Goal: Task Accomplishment & Management: Complete application form

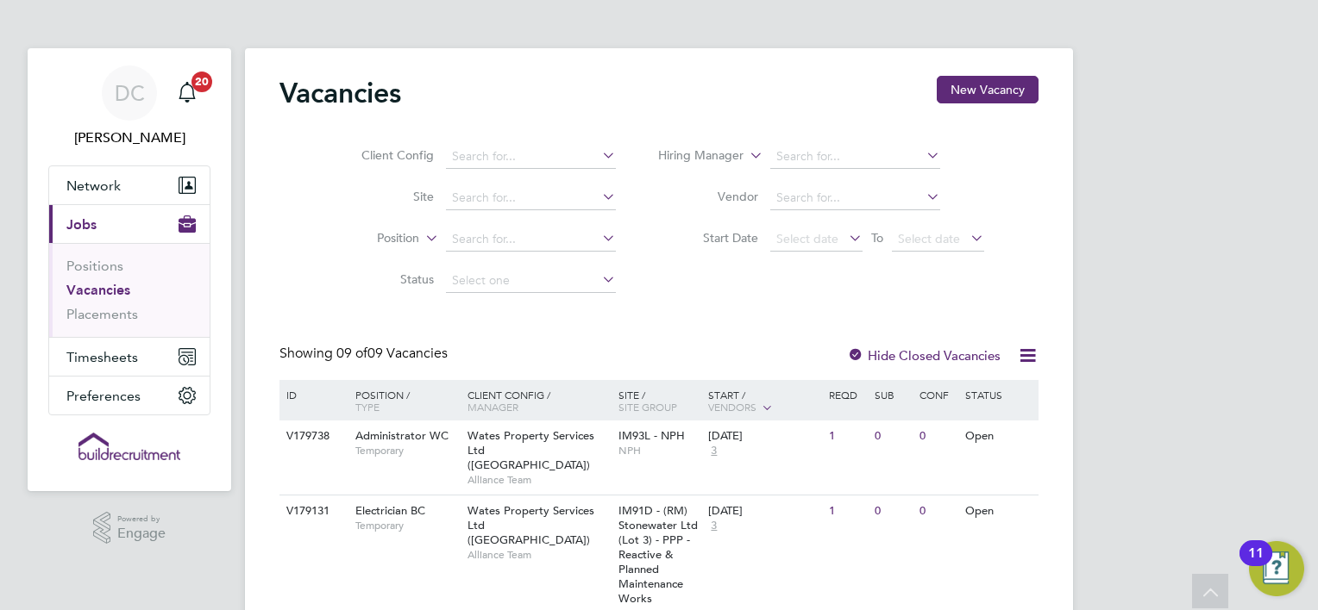
scroll to position [103, 0]
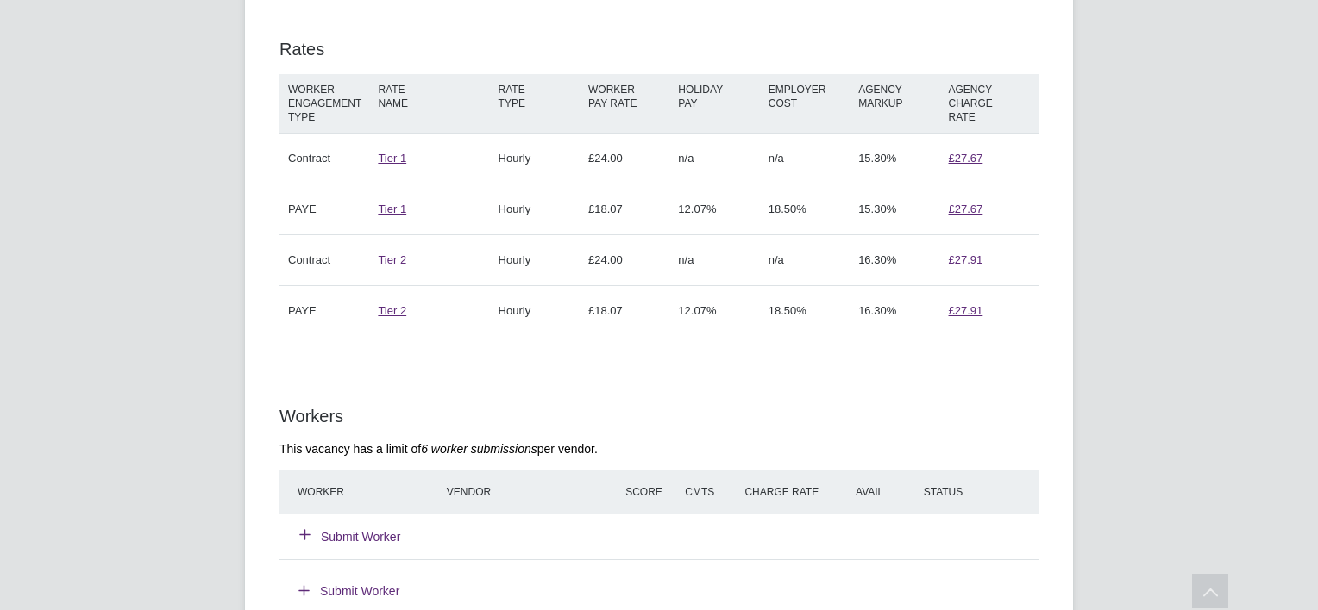
scroll to position [1173, 0]
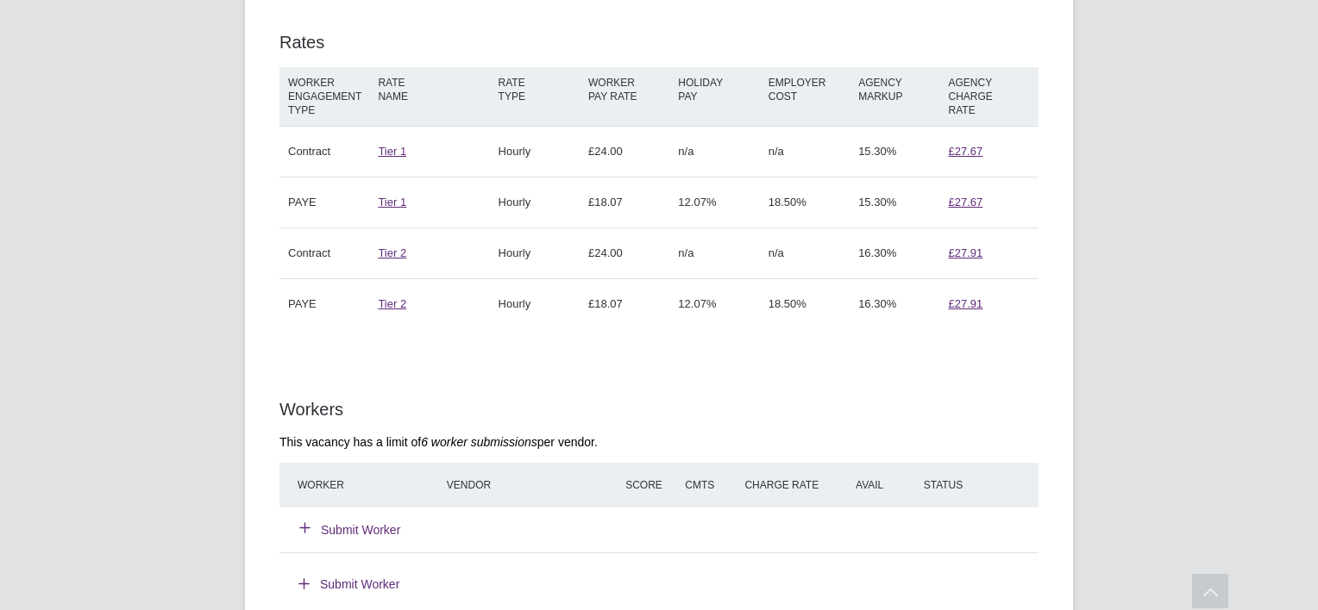
click at [346, 517] on div "Submit Worker" at bounding box center [382, 530] width 178 height 31
click at [344, 526] on button "Submit Worker" at bounding box center [350, 530] width 101 height 17
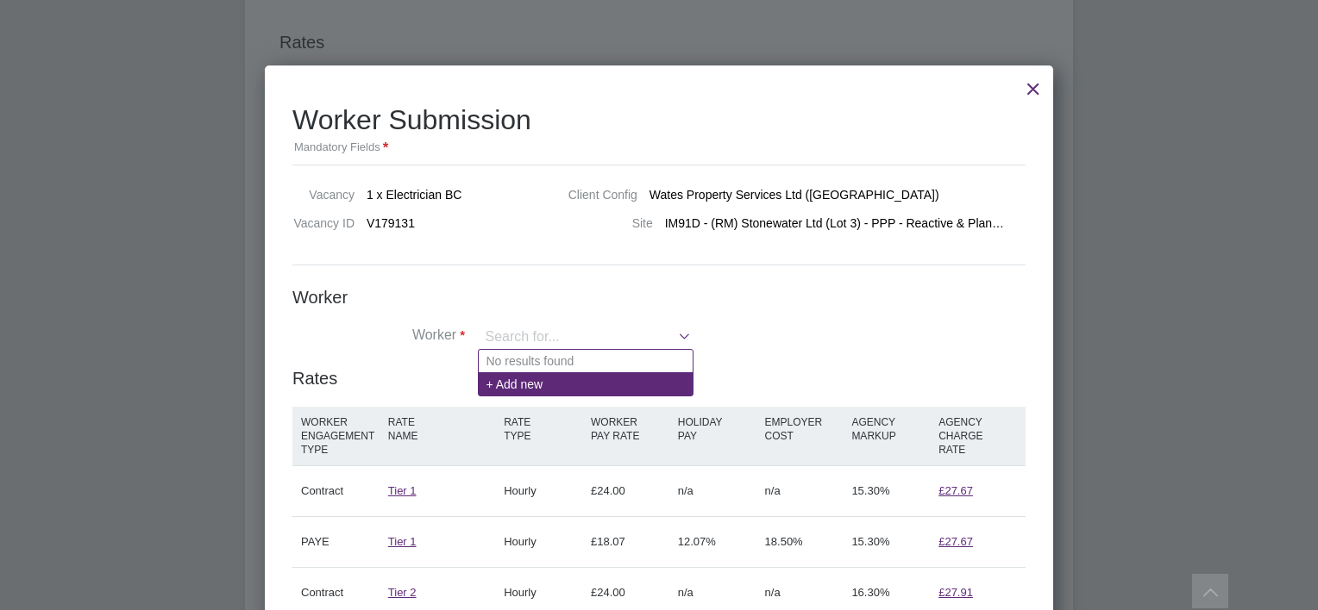
click at [510, 383] on li "+ Add new" at bounding box center [586, 384] width 214 height 23
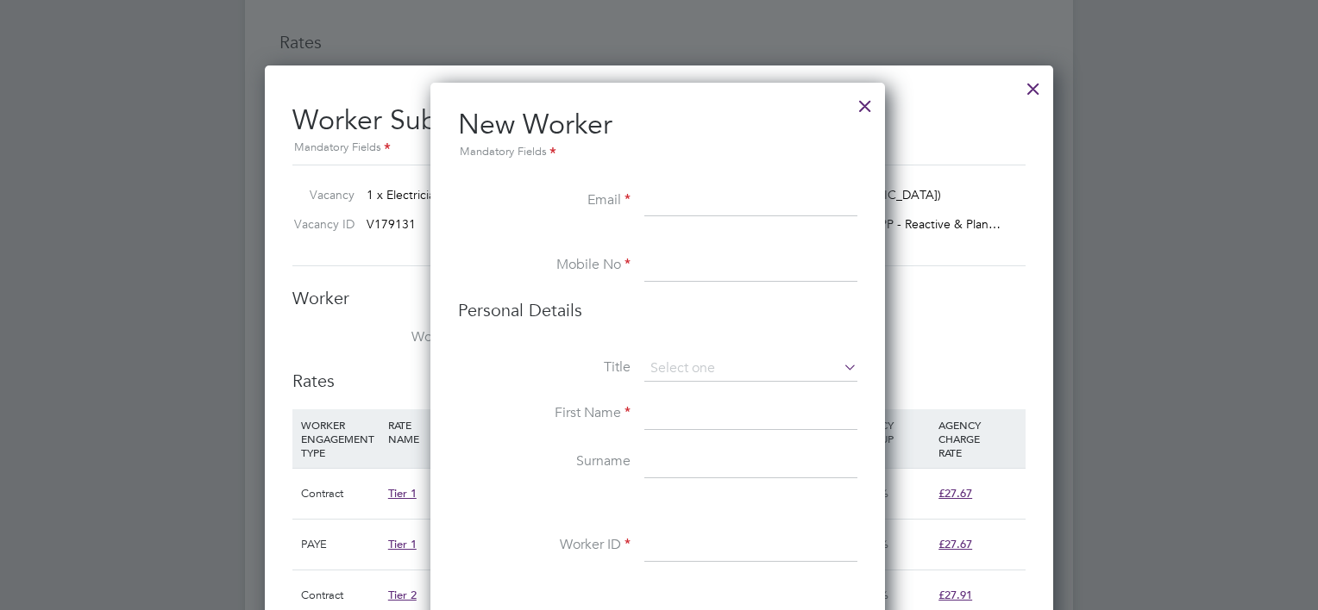
paste input "[EMAIL_ADDRESS][DOMAIN_NAME]"
type input "[EMAIL_ADDRESS][DOMAIN_NAME]"
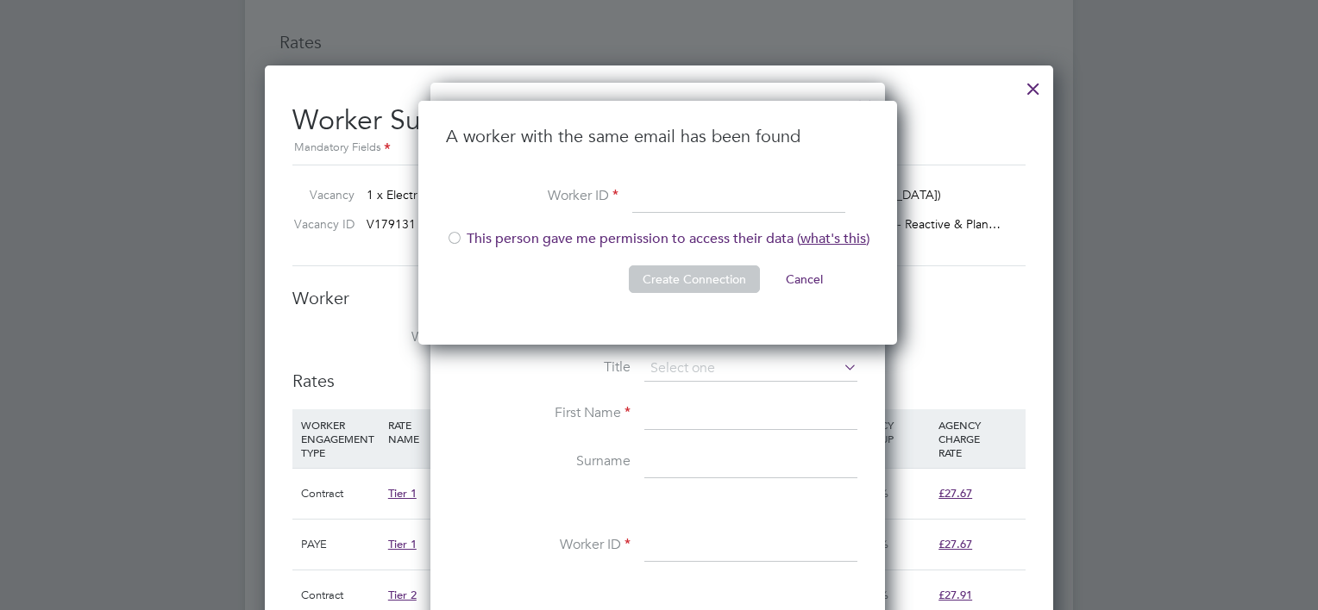
click at [678, 266] on button "Create Connection" at bounding box center [694, 280] width 131 height 28
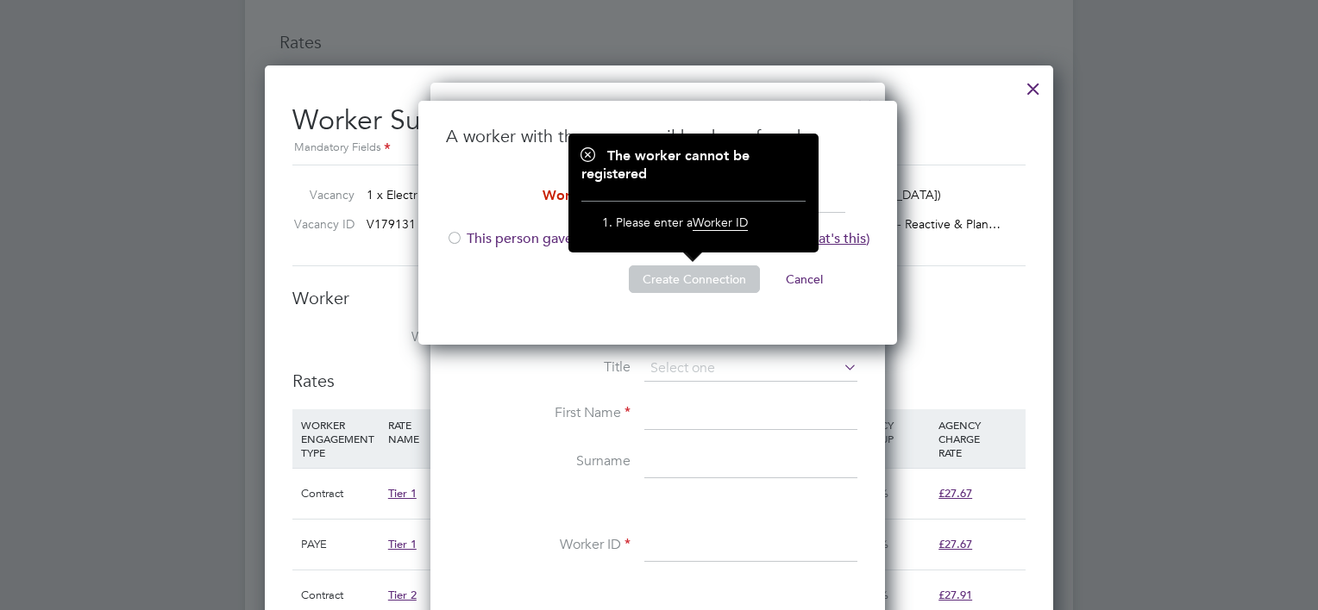
click at [799, 279] on button "Cancel" at bounding box center [804, 280] width 65 height 28
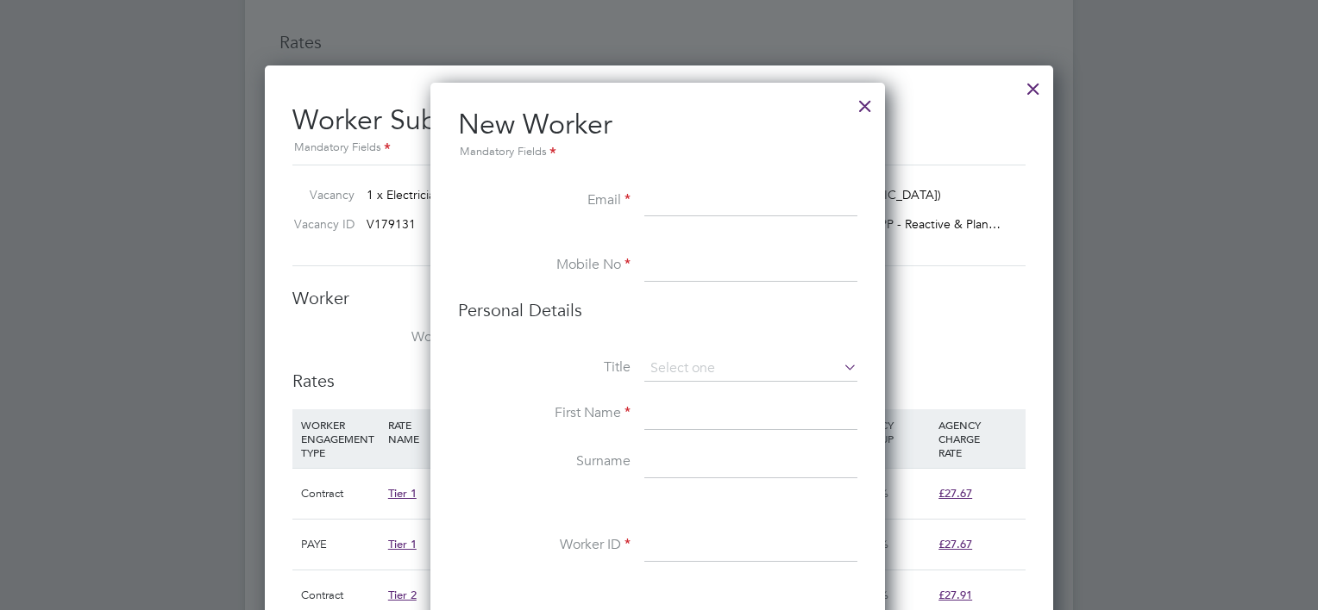
click at [659, 207] on input at bounding box center [750, 201] width 213 height 31
paste input "07957290946"
type input "07957290946"
click at [870, 103] on div at bounding box center [864, 101] width 31 height 31
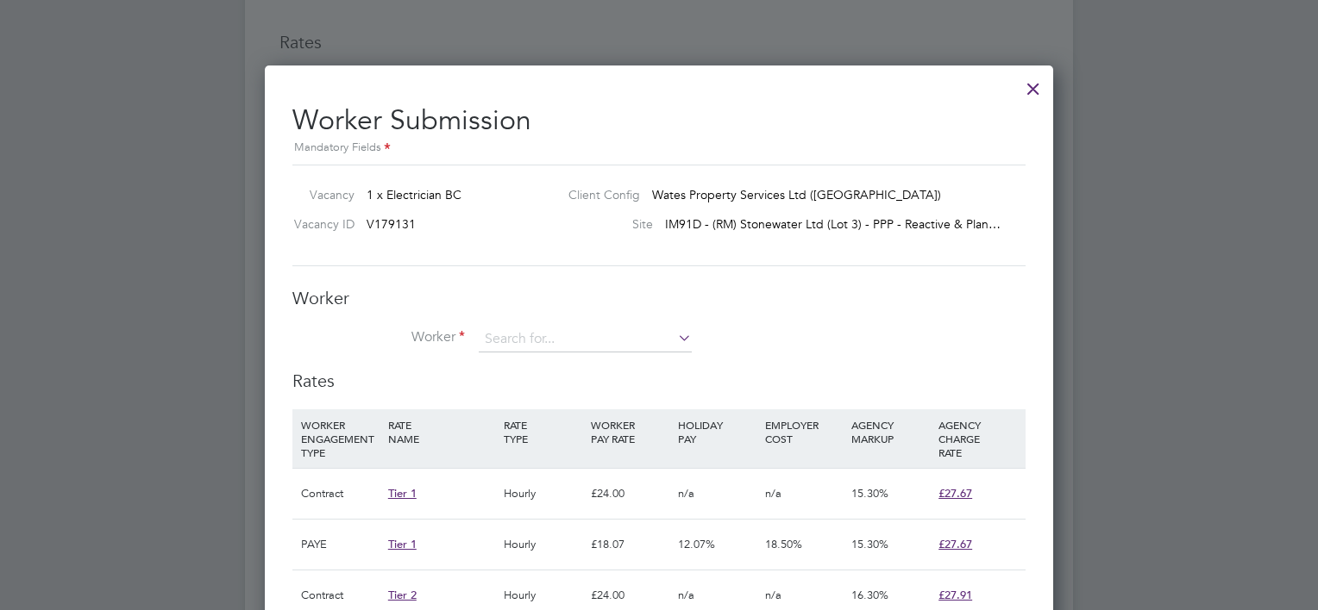
click at [1035, 84] on div at bounding box center [1032, 84] width 31 height 31
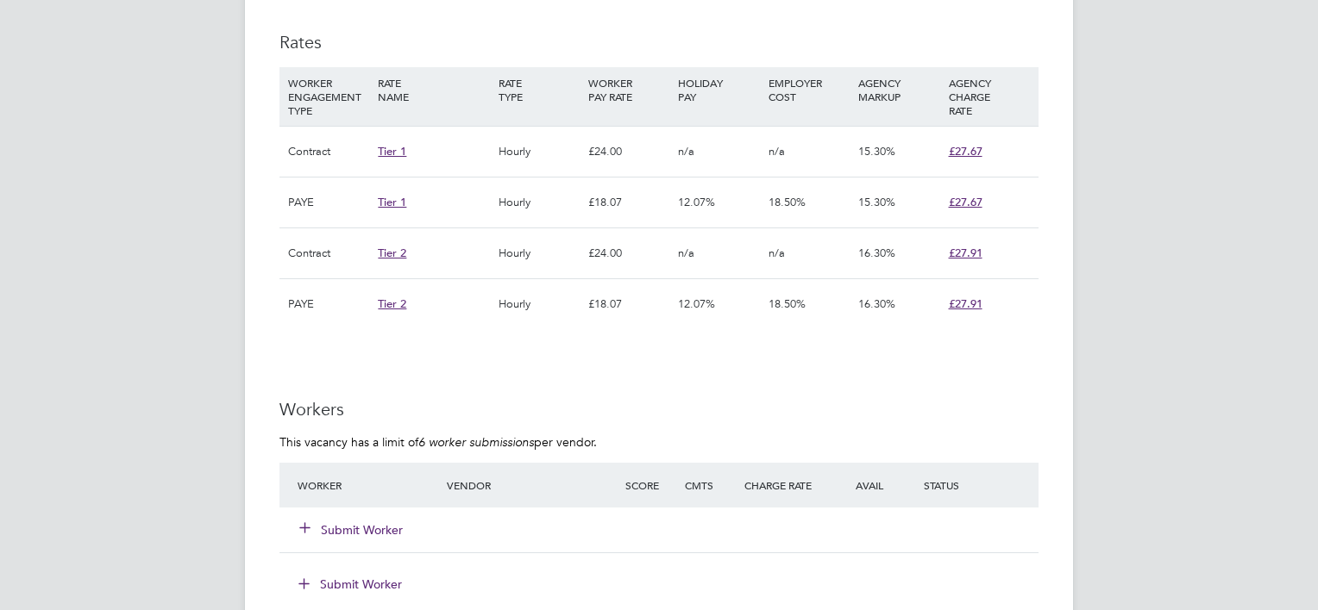
click at [368, 522] on button "Submit Worker" at bounding box center [351, 530] width 103 height 17
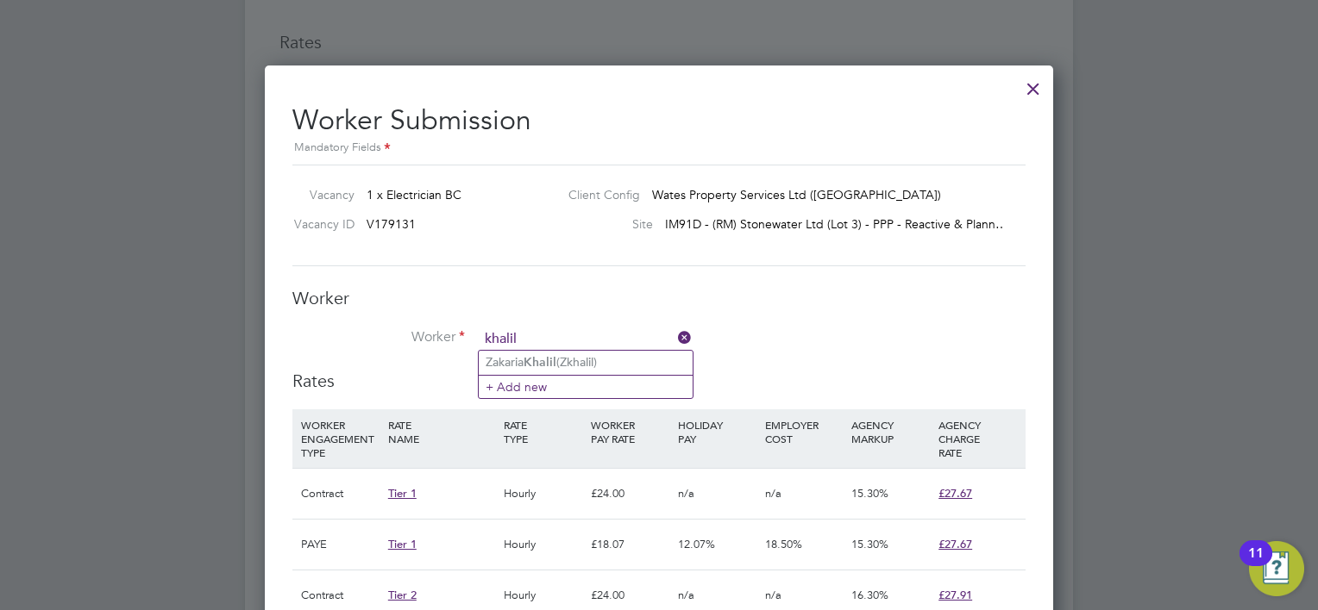
type input "khalil"
type input "[PERSON_NAME]"
click at [527, 391] on li "+ Add new" at bounding box center [586, 385] width 214 height 23
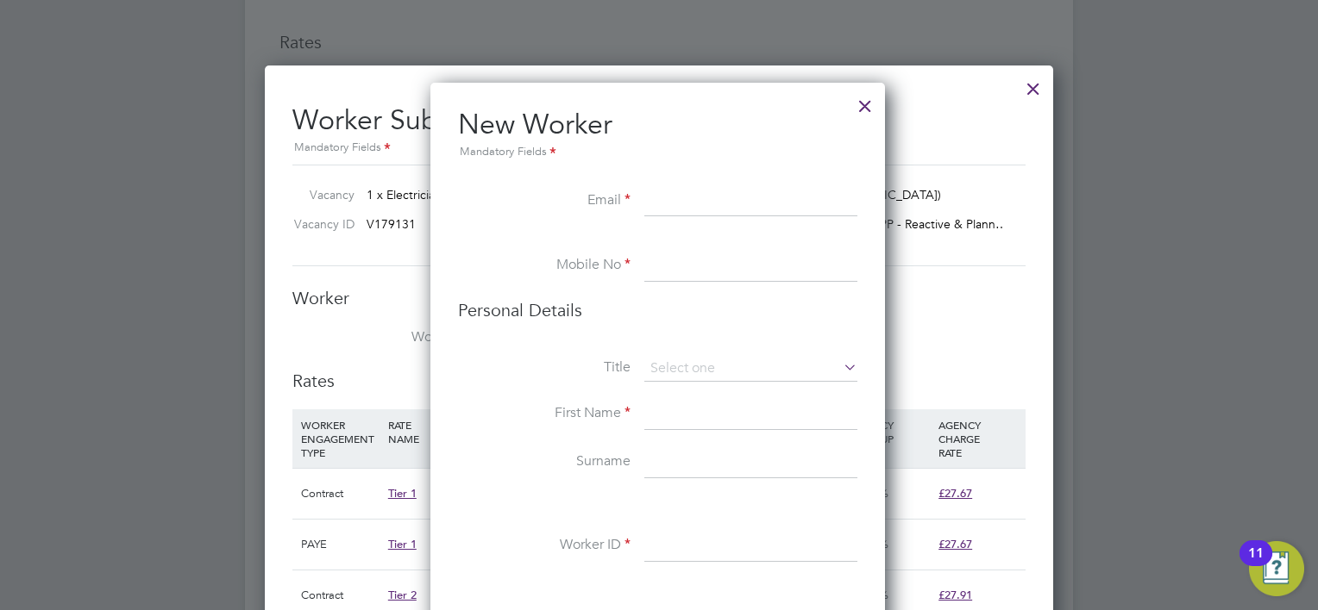
click at [665, 263] on input at bounding box center [750, 266] width 213 height 31
click at [665, 263] on input "V" at bounding box center [750, 266] width 213 height 31
paste input "07957290946"
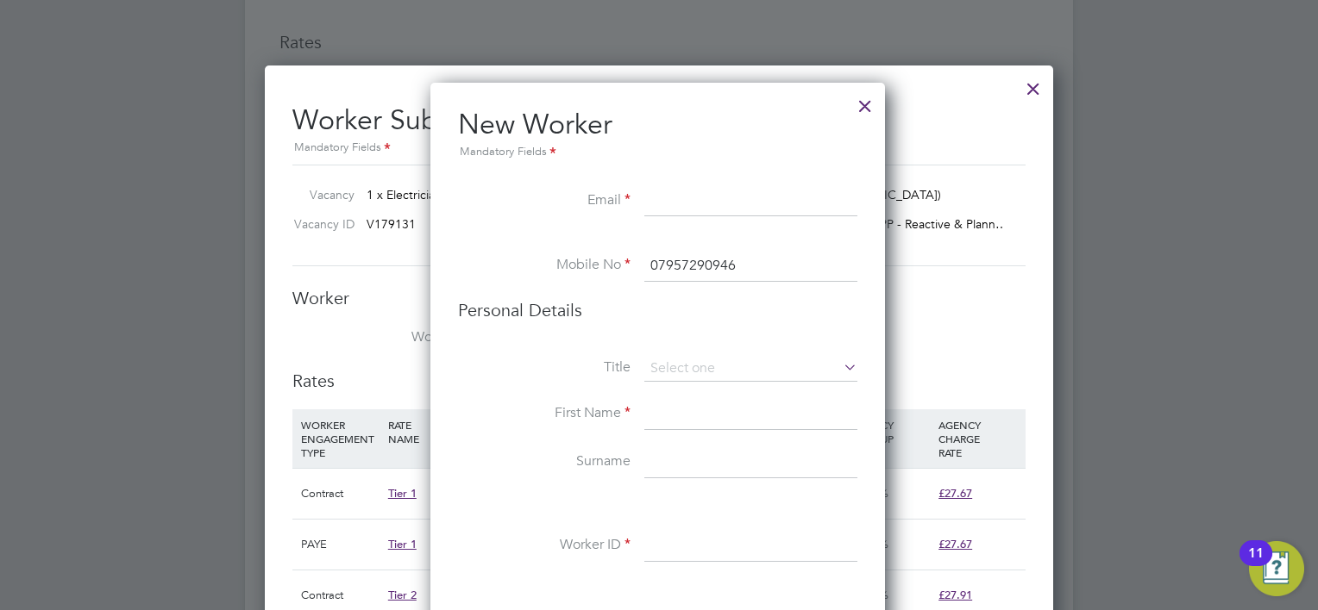
type input "07957290946"
click at [676, 203] on input at bounding box center [750, 201] width 213 height 31
paste input "[EMAIL_ADDRESS][DOMAIN_NAME]"
type input "[EMAIL_ADDRESS][DOMAIN_NAME]"
click at [690, 360] on input at bounding box center [750, 369] width 213 height 26
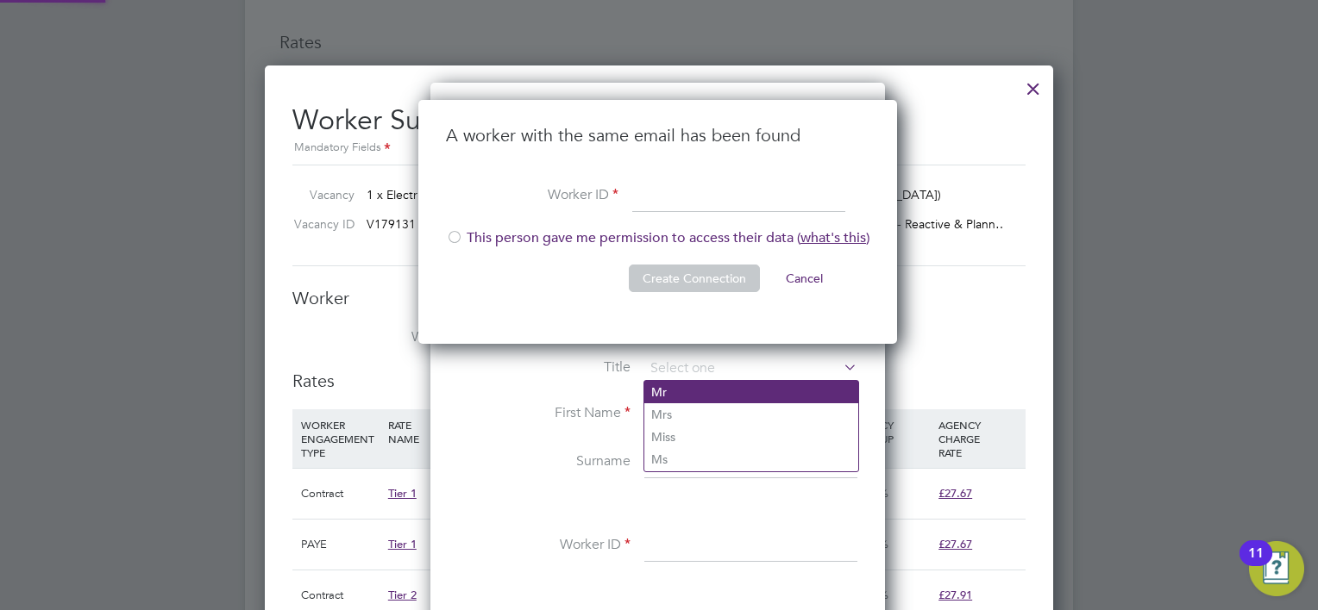
click at [676, 391] on li "Mr" at bounding box center [751, 392] width 214 height 22
type input "Mr"
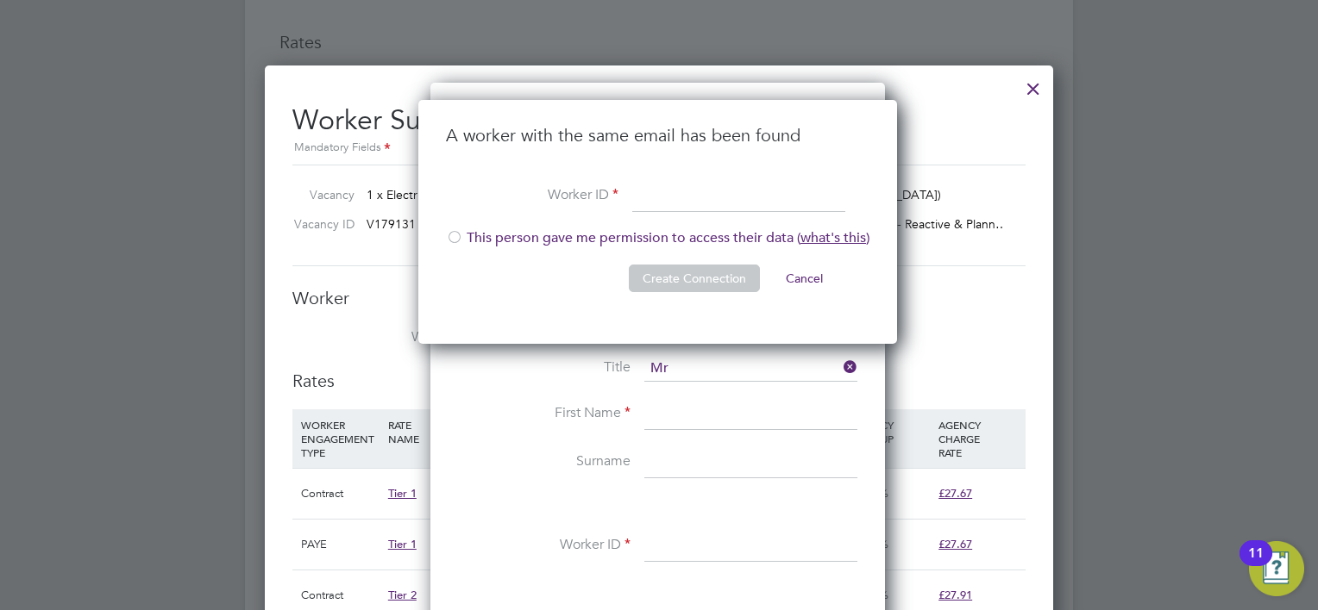
click at [649, 210] on input at bounding box center [738, 196] width 213 height 31
type input "Kahlil"
click at [453, 235] on div at bounding box center [454, 238] width 17 height 17
click at [721, 292] on li "Create Connection Cancel" at bounding box center [657, 287] width 423 height 45
click at [714, 283] on button "Create Connection" at bounding box center [694, 279] width 131 height 28
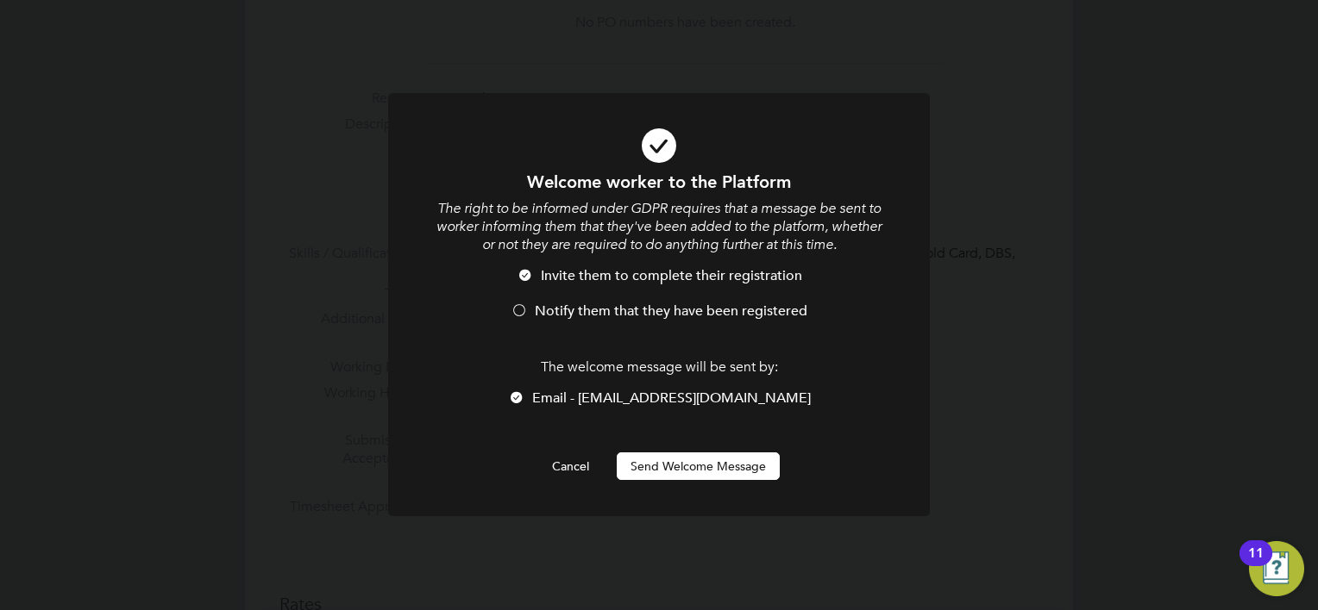
click at [528, 321] on div at bounding box center [518, 312] width 17 height 17
click at [690, 466] on button "Send Welcome Message" at bounding box center [698, 467] width 163 height 28
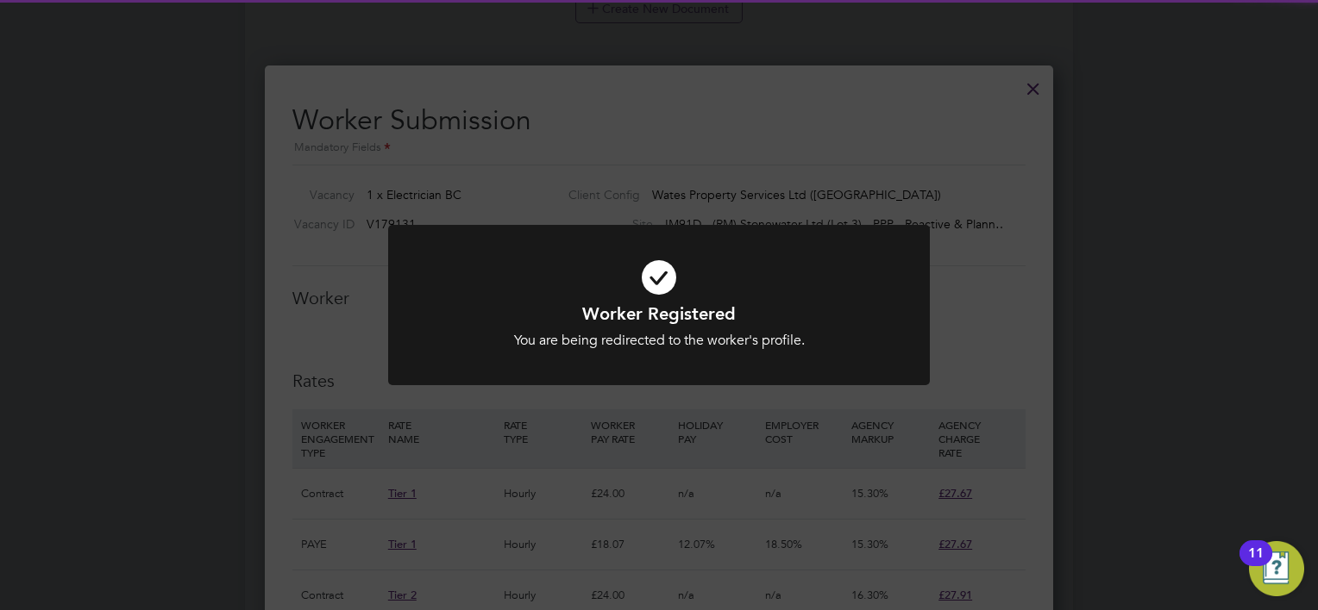
click at [671, 279] on icon at bounding box center [659, 277] width 448 height 67
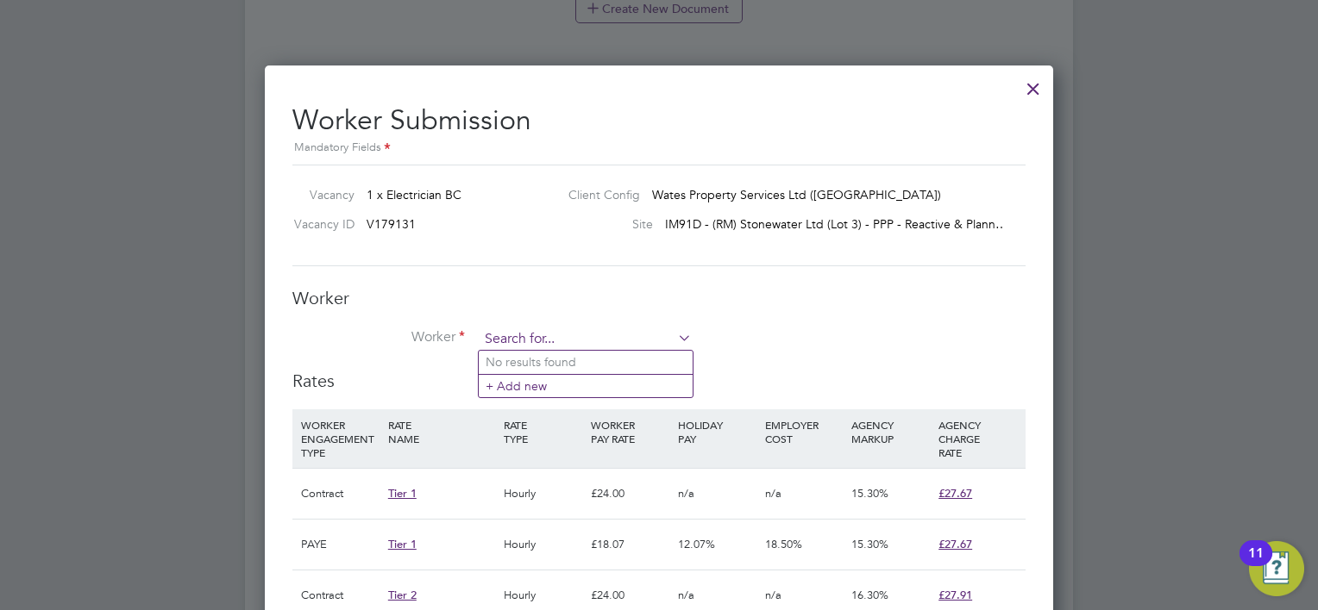
click at [604, 336] on input at bounding box center [585, 340] width 213 height 26
click at [592, 361] on b "Kahlil" at bounding box center [608, 362] width 33 height 15
type input "[PERSON_NAME] (Kahlil)"
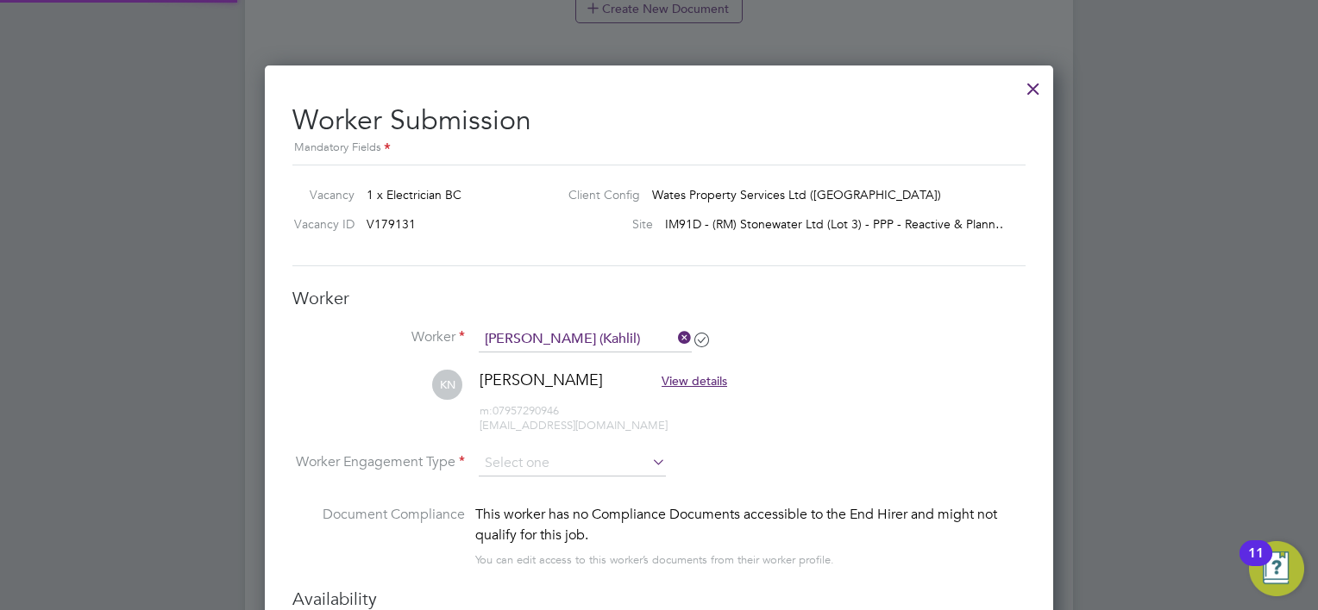
scroll to position [9, 8]
click at [563, 473] on input at bounding box center [572, 465] width 187 height 26
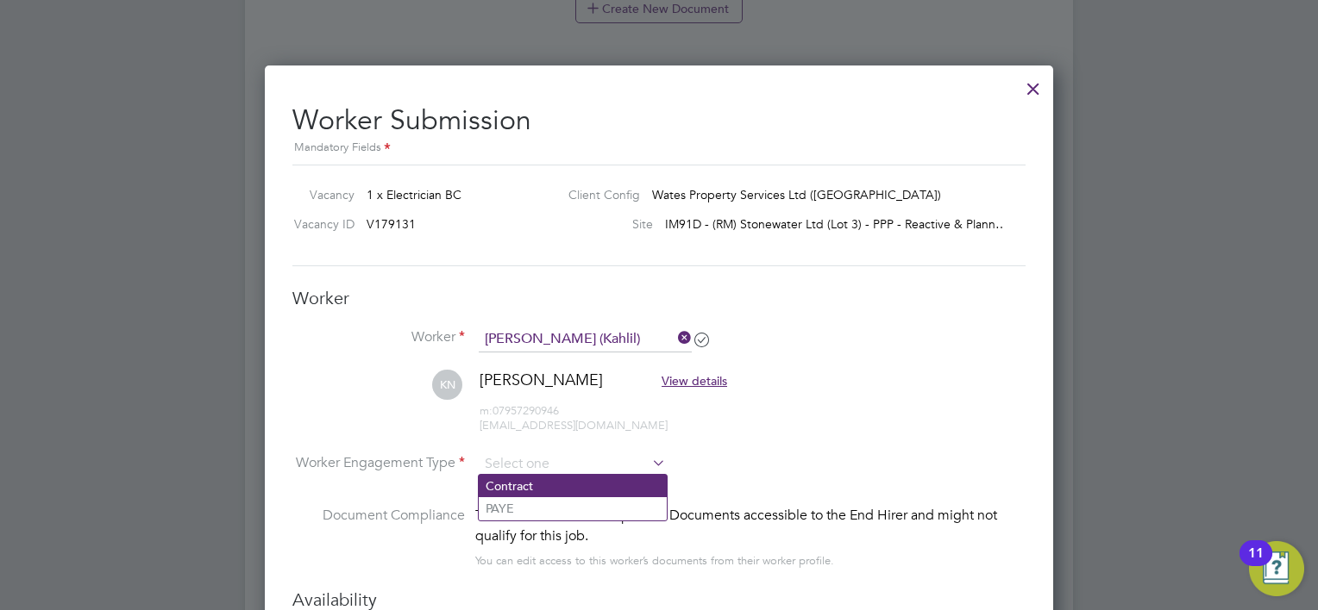
click at [544, 481] on li "Contract" at bounding box center [573, 486] width 188 height 22
type input "Contract"
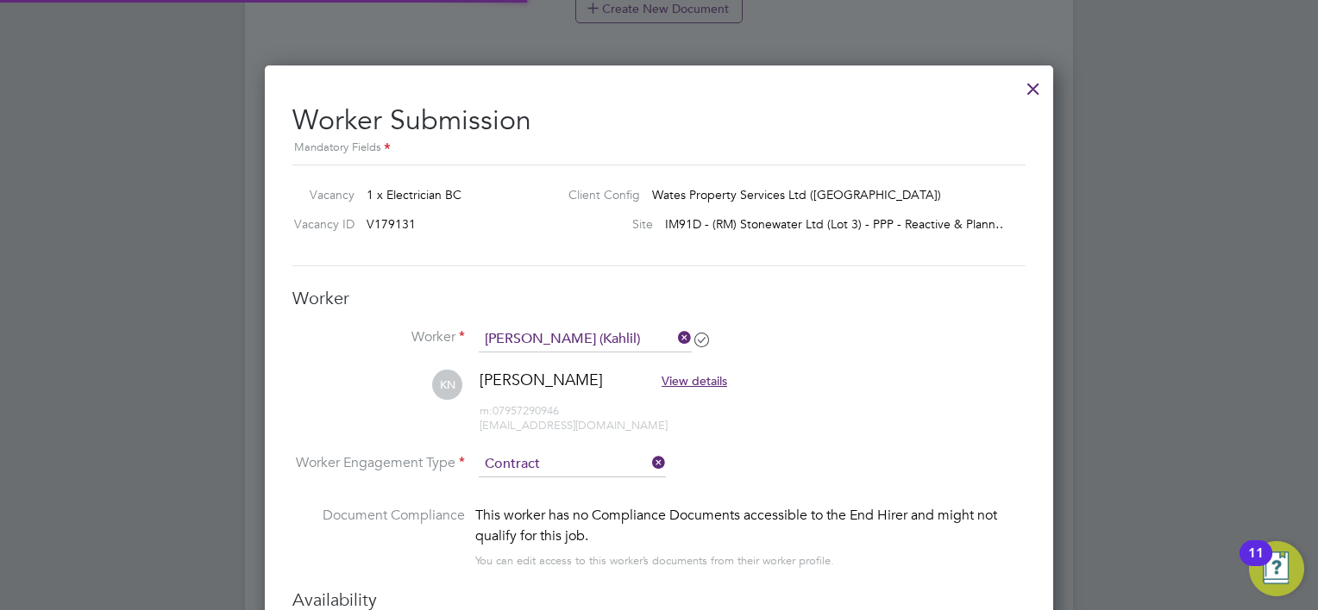
click at [797, 417] on li "[PERSON_NAME] Noor View details m: 07957290946 [EMAIL_ADDRESS][DOMAIN_NAME]" at bounding box center [658, 411] width 733 height 82
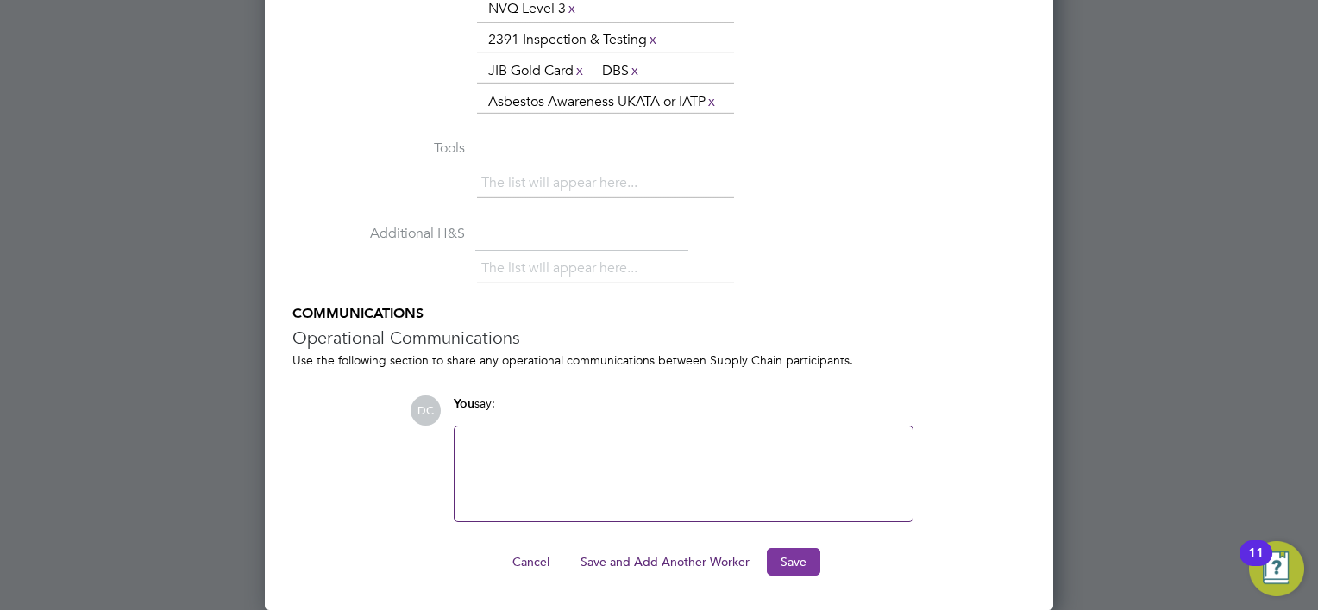
click at [796, 554] on button "Save" at bounding box center [793, 562] width 53 height 28
